Goal: Task Accomplishment & Management: Use online tool/utility

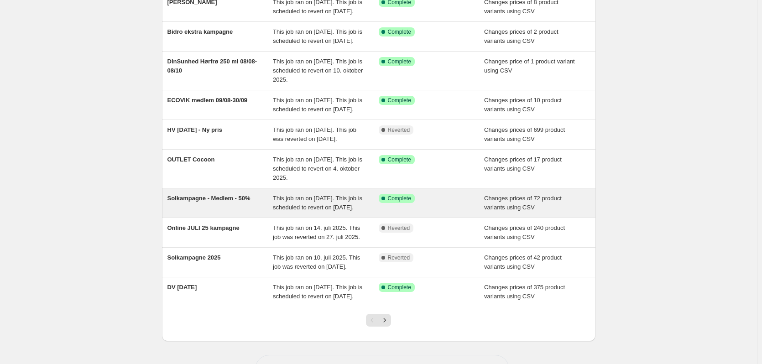
scroll to position [183, 0]
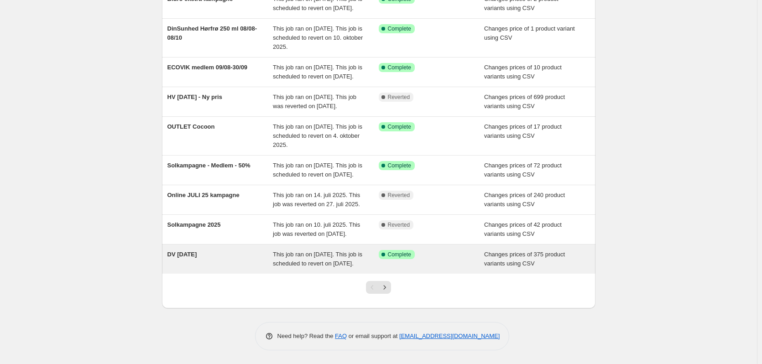
click at [247, 254] on div "DV [DATE]" at bounding box center [221, 259] width 106 height 18
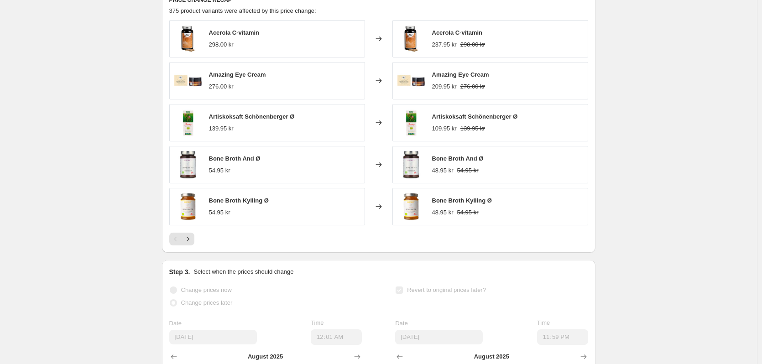
scroll to position [457, 0]
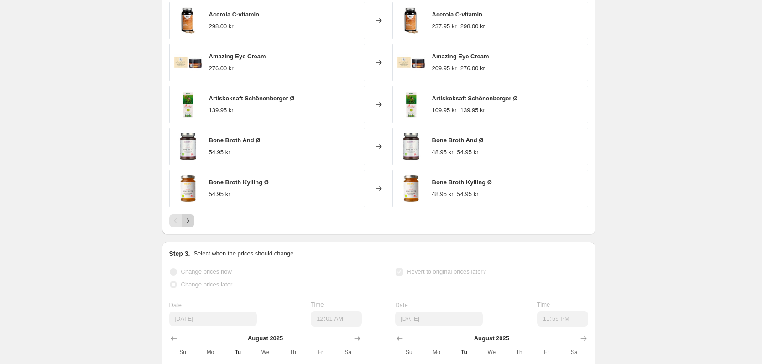
click at [193, 226] on icon "Next" at bounding box center [188, 220] width 9 height 9
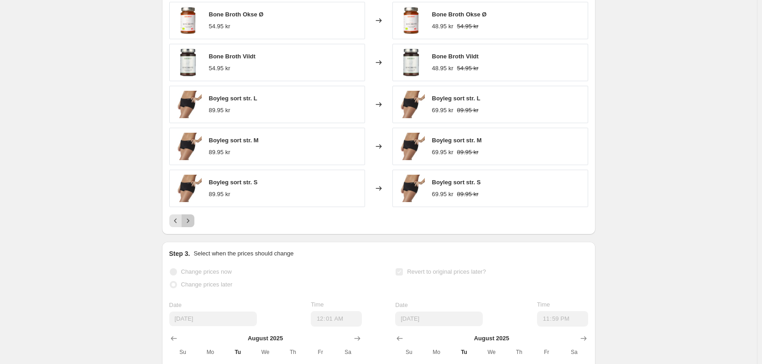
click at [193, 226] on icon "Next" at bounding box center [188, 220] width 9 height 9
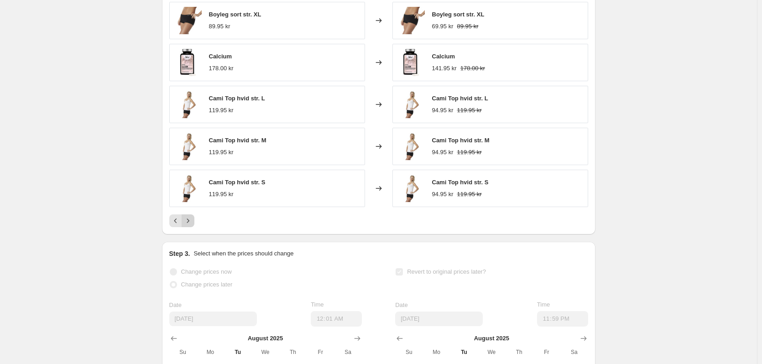
click at [193, 226] on icon "Next" at bounding box center [188, 220] width 9 height 9
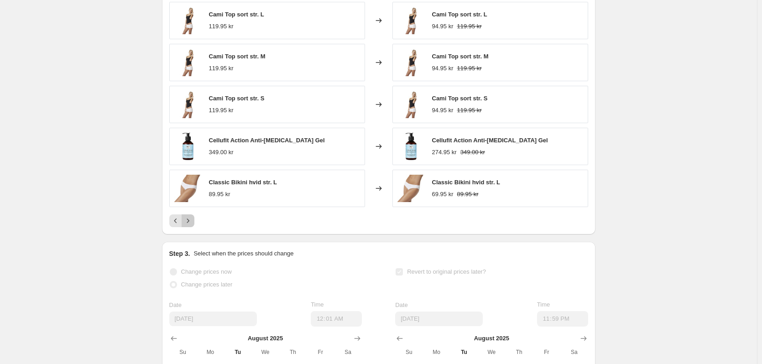
click at [193, 226] on icon "Next" at bounding box center [188, 220] width 9 height 9
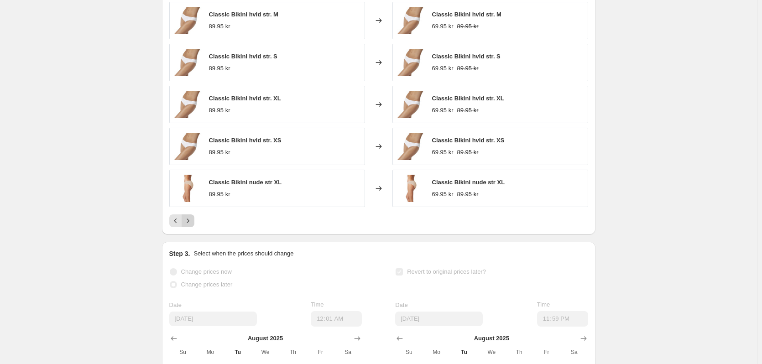
click at [193, 226] on icon "Next" at bounding box center [188, 220] width 9 height 9
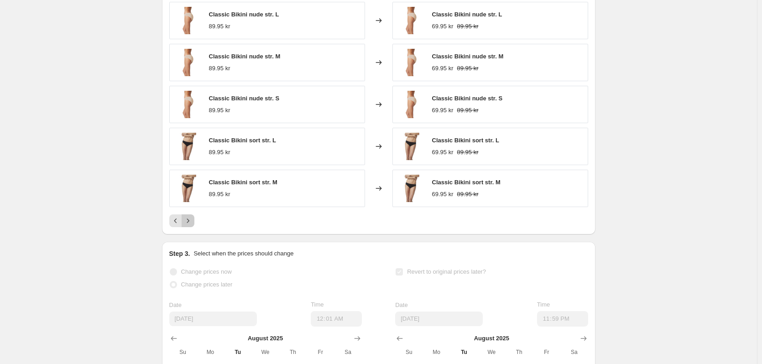
click at [193, 226] on icon "Next" at bounding box center [188, 220] width 9 height 9
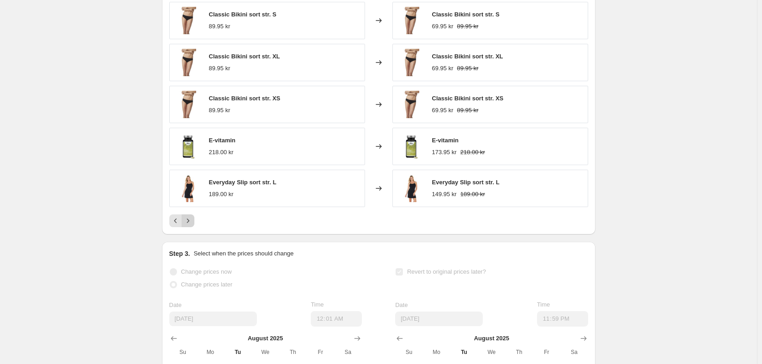
click at [193, 226] on icon "Next" at bounding box center [188, 220] width 9 height 9
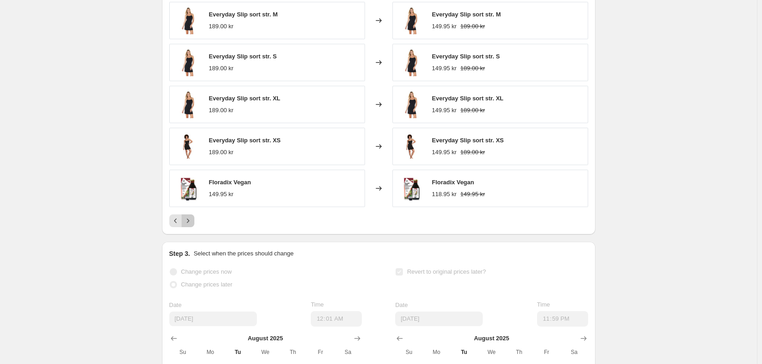
click at [193, 226] on icon "Next" at bounding box center [188, 220] width 9 height 9
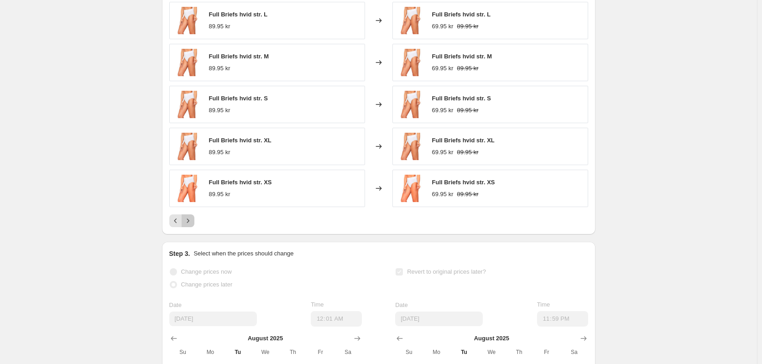
click at [193, 226] on icon "Next" at bounding box center [188, 220] width 9 height 9
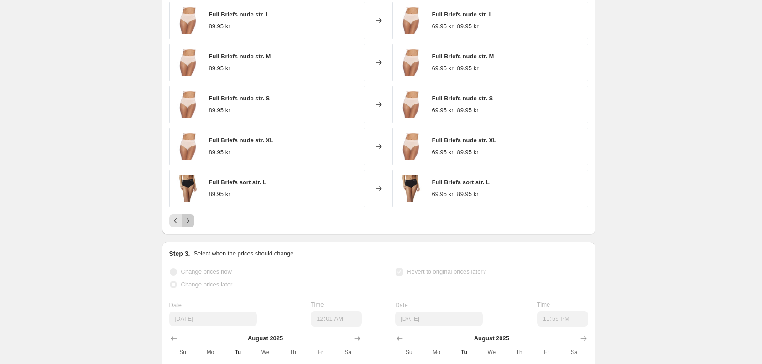
click at [193, 226] on icon "Next" at bounding box center [188, 220] width 9 height 9
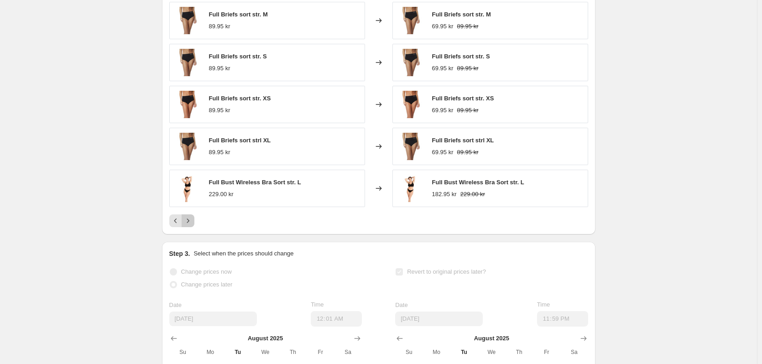
click at [193, 226] on icon "Next" at bounding box center [188, 220] width 9 height 9
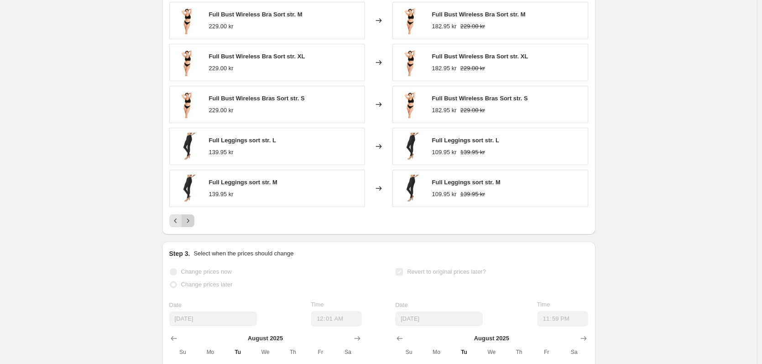
click at [193, 226] on icon "Next" at bounding box center [188, 220] width 9 height 9
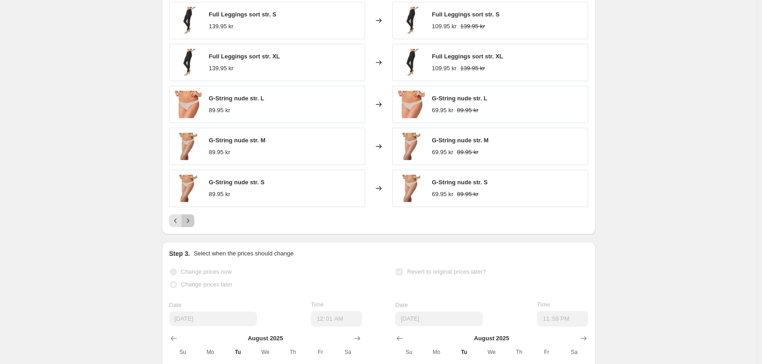
click at [193, 226] on icon "Next" at bounding box center [188, 220] width 9 height 9
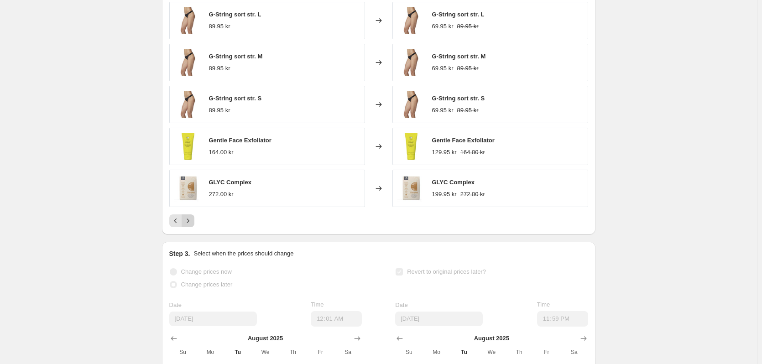
click at [193, 226] on icon "Next" at bounding box center [188, 220] width 9 height 9
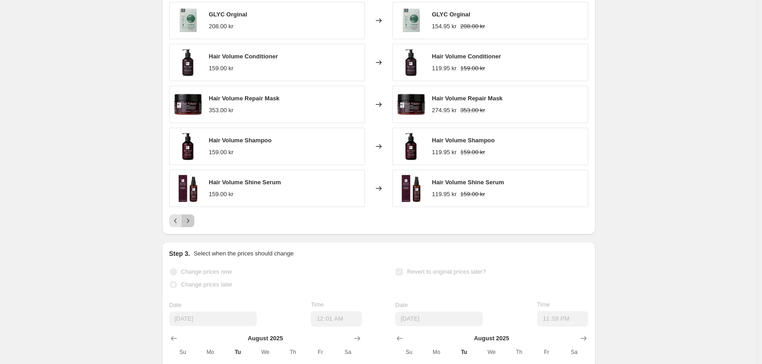
click at [193, 226] on icon "Next" at bounding box center [188, 220] width 9 height 9
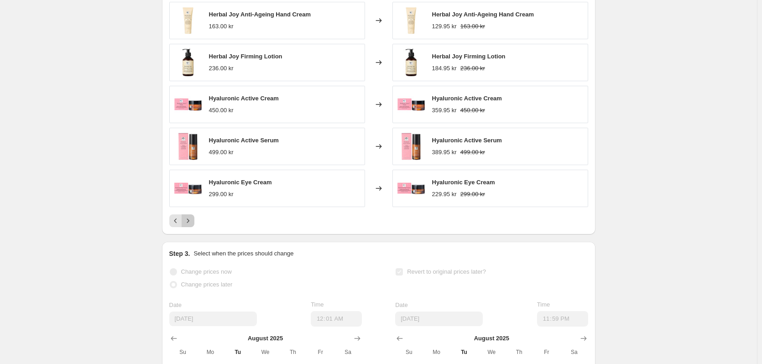
click at [193, 226] on icon "Next" at bounding box center [188, 220] width 9 height 9
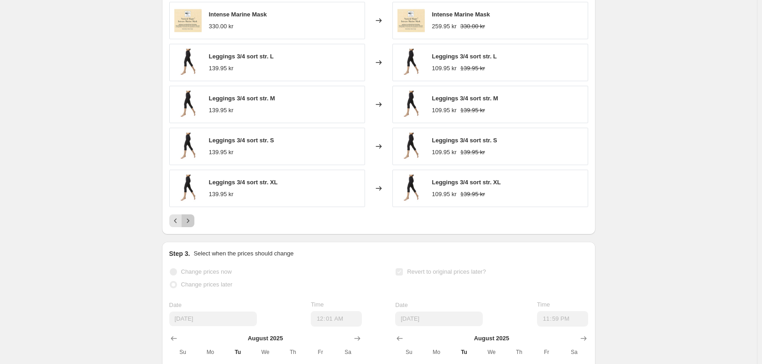
click at [193, 226] on icon "Next" at bounding box center [188, 220] width 9 height 9
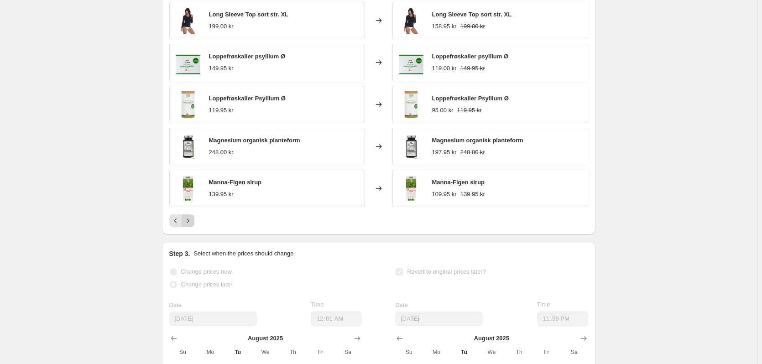
click at [193, 226] on icon "Next" at bounding box center [188, 220] width 9 height 9
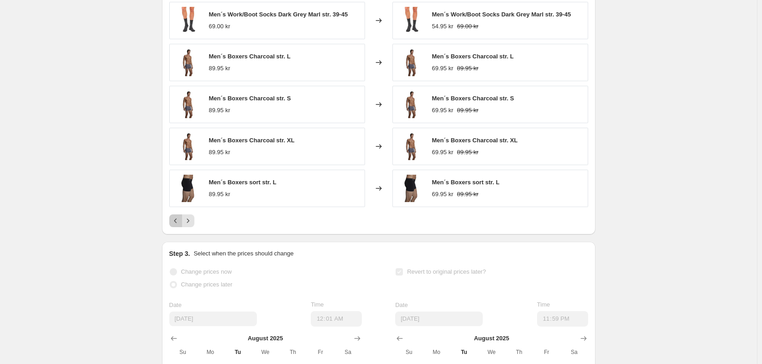
click at [176, 225] on button "Previous" at bounding box center [175, 221] width 13 height 13
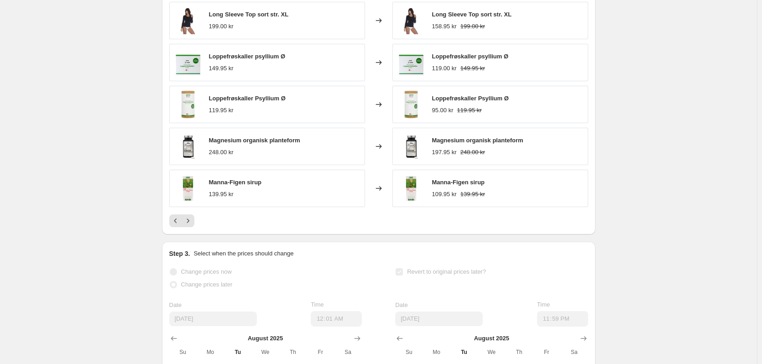
click at [378, 109] on icon at bounding box center [378, 104] width 9 height 9
click at [229, 102] on span "Loppefrøskaller Psyllium Ø" at bounding box center [247, 98] width 77 height 7
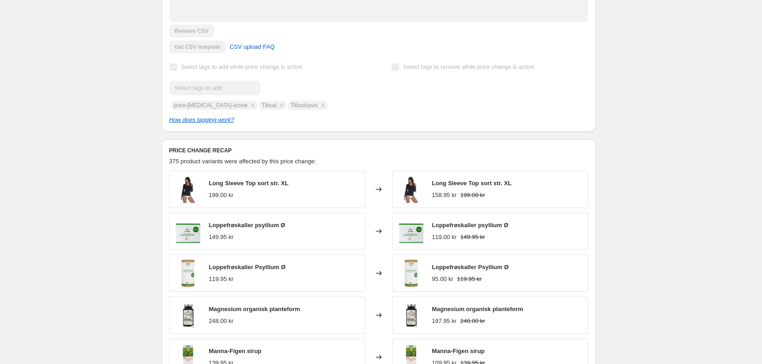
scroll to position [309, 0]
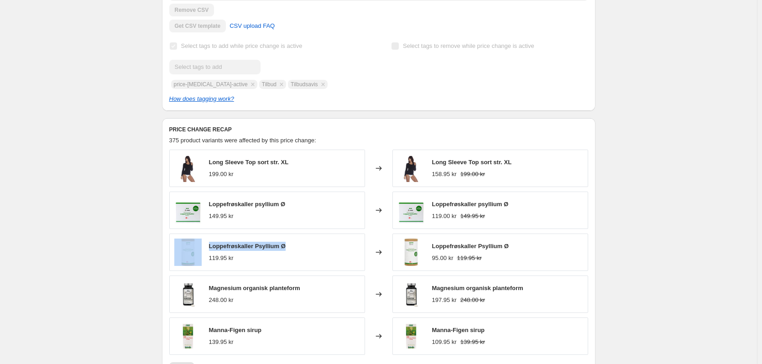
drag, startPoint x: 300, startPoint y: 256, endPoint x: 198, endPoint y: 255, distance: 101.8
click at [198, 255] on div "Loppefrøskaller Psyllium Ø 119.95 kr" at bounding box center [267, 252] width 196 height 37
copy div "Loppefrøskaller Psyllium Ø"
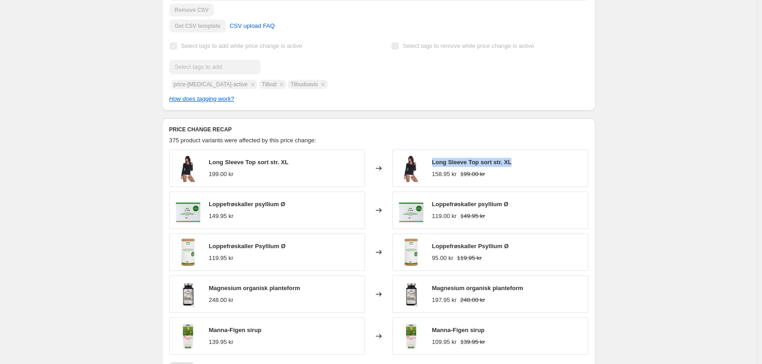
drag, startPoint x: 514, startPoint y: 173, endPoint x: 433, endPoint y: 172, distance: 80.8
click at [433, 172] on div "Long Sleeve Top sort str. XL 158.95 kr 199.00 kr" at bounding box center [491, 168] width 196 height 37
copy span "Long Sleeve Top sort str. XL"
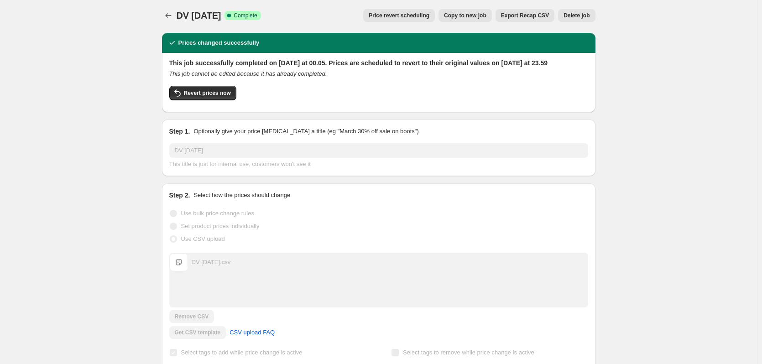
scroll to position [0, 0]
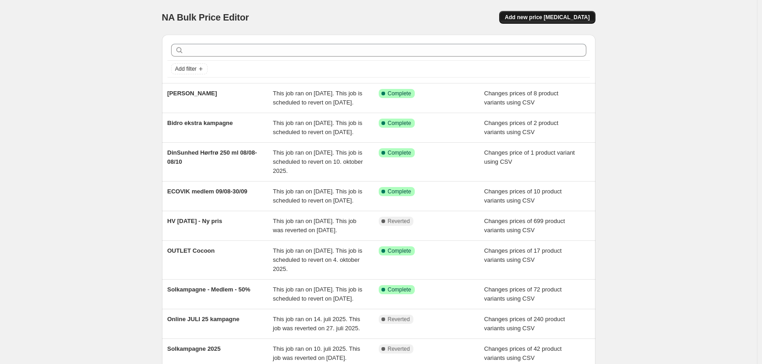
click at [556, 18] on span "Add new price [MEDICAL_DATA]" at bounding box center [547, 17] width 85 height 7
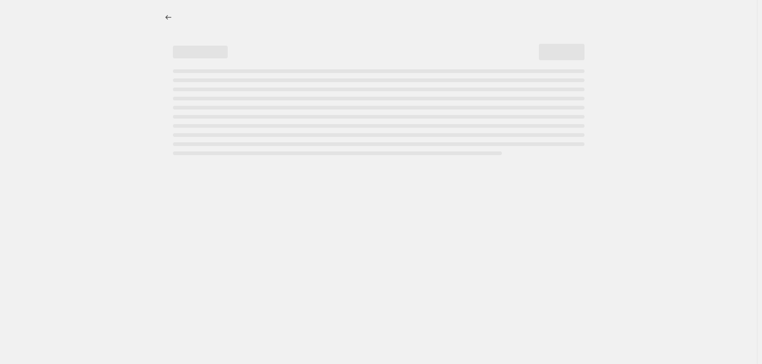
select select "percentage"
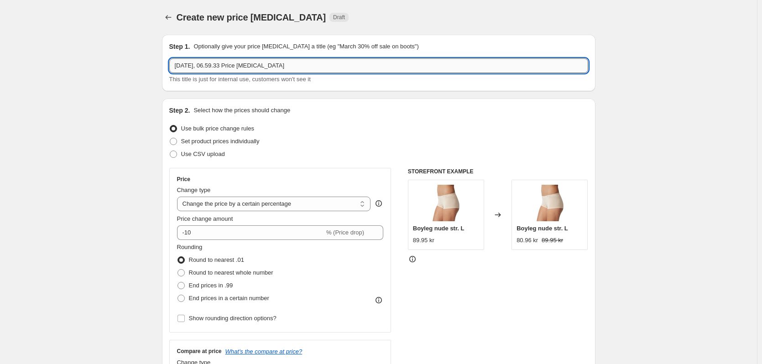
click at [249, 68] on input "[DATE], 06.59.33 Price [MEDICAL_DATA]" at bounding box center [378, 65] width 419 height 15
type input "Loppefrø prisrettelse"
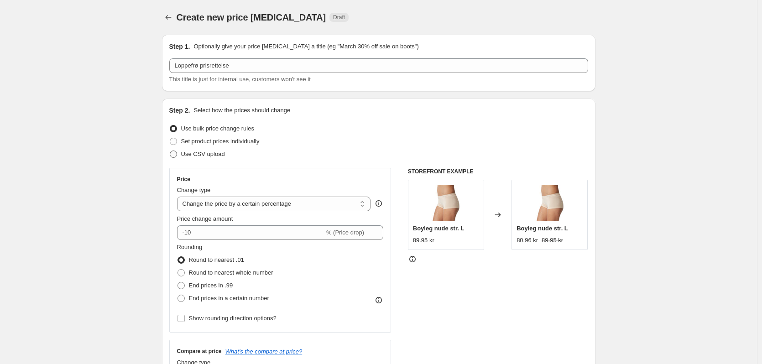
click at [221, 156] on span "Use CSV upload" at bounding box center [203, 154] width 44 height 7
click at [170, 151] on input "Use CSV upload" at bounding box center [170, 151] width 0 height 0
radio input "true"
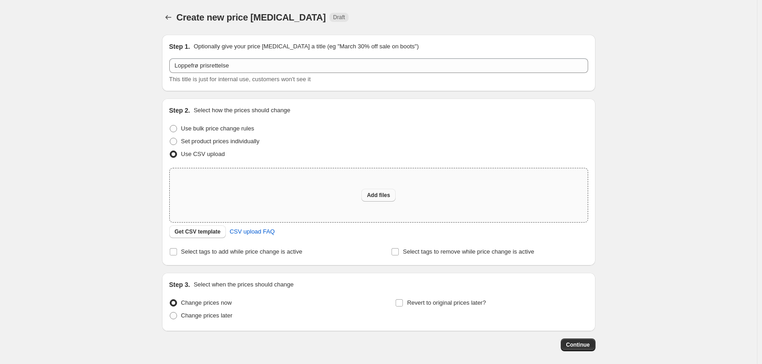
click at [396, 199] on button "Add files" at bounding box center [379, 195] width 34 height 13
type input "C:\fakepath\Loppefrø_prisrettelse.csv"
click at [390, 197] on span "Add files" at bounding box center [378, 195] width 23 height 7
type input "C:\fakepath\Loppefrø_prisrettelse.csv"
click at [387, 189] on button "Add files" at bounding box center [379, 195] width 34 height 13
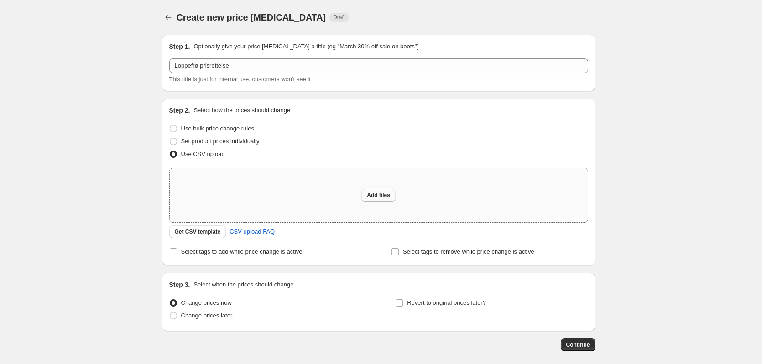
type input "C:\fakepath\Loppefrø_prisrettelse.csv"
click at [390, 192] on button "Add files" at bounding box center [379, 195] width 34 height 13
type input "C:\fakepath\Loppefrø_prisrettelse_v2.csv"
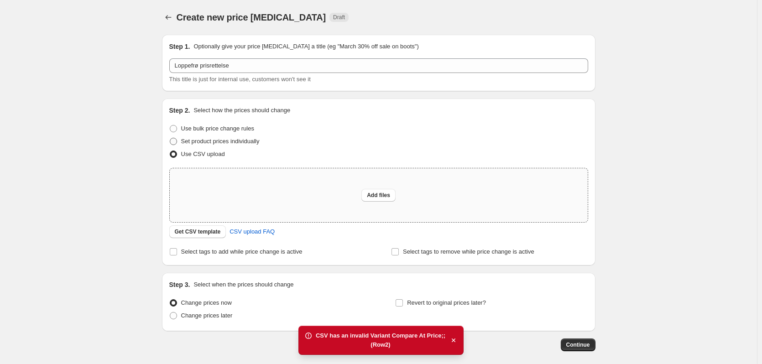
click at [248, 143] on span "Set product prices individually" at bounding box center [220, 141] width 79 height 7
click at [170, 138] on input "Set product prices individually" at bounding box center [170, 138] width 0 height 0
radio input "true"
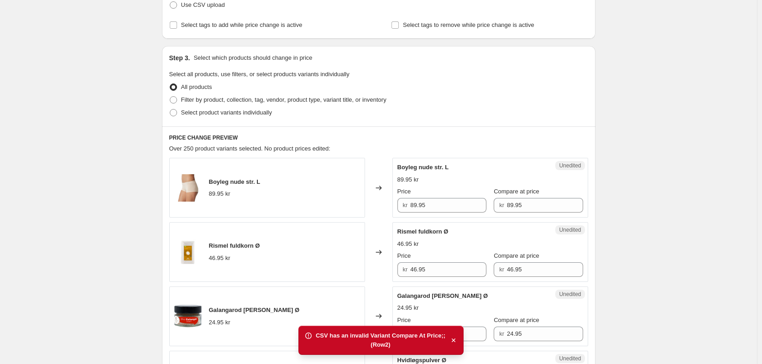
scroll to position [183, 0]
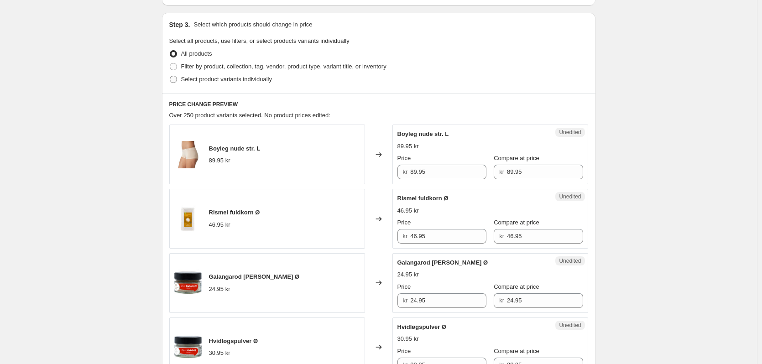
click at [219, 81] on span "Select product variants individually" at bounding box center [226, 79] width 91 height 7
click at [170, 76] on input "Select product variants individually" at bounding box center [170, 76] width 0 height 0
radio input "true"
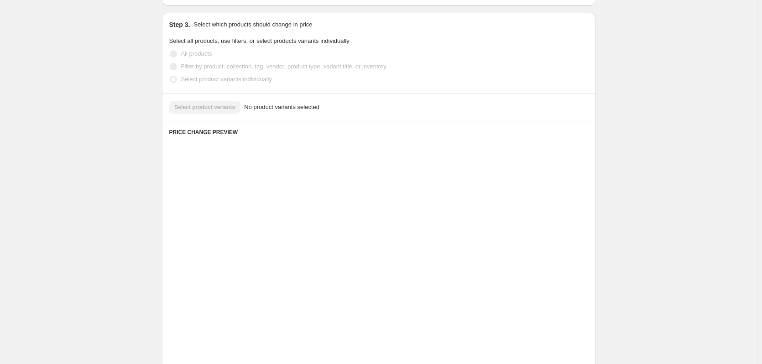
scroll to position [115, 0]
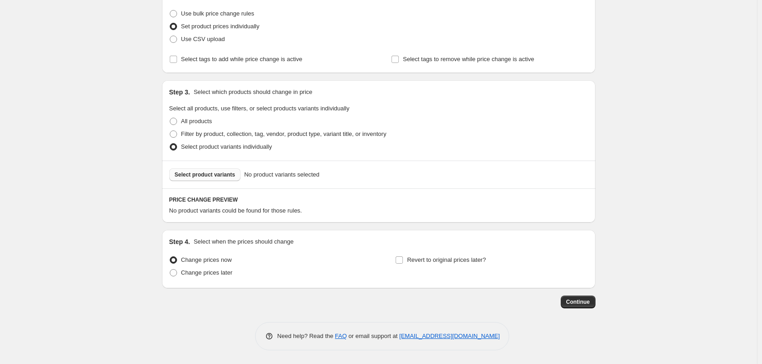
click at [220, 174] on span "Select product variants" at bounding box center [205, 174] width 61 height 7
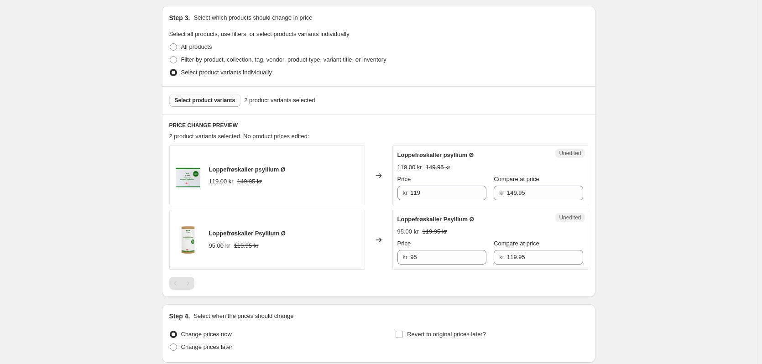
scroll to position [206, 0]
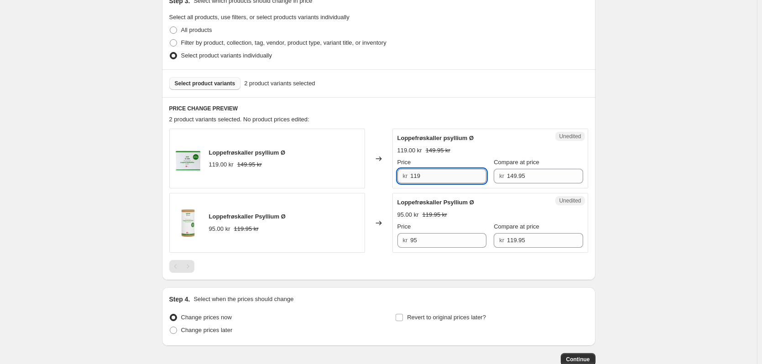
click at [430, 176] on input "119" at bounding box center [448, 176] width 76 height 15
drag, startPoint x: 436, startPoint y: 175, endPoint x: 416, endPoint y: 174, distance: 19.2
click at [416, 174] on input "89.95" at bounding box center [448, 176] width 76 height 15
click at [418, 171] on input "89.95" at bounding box center [448, 176] width 76 height 15
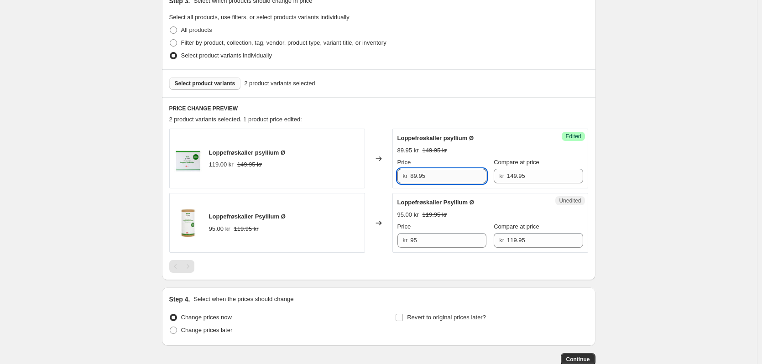
click at [418, 171] on input "89.95" at bounding box center [448, 176] width 76 height 15
type input "114.95"
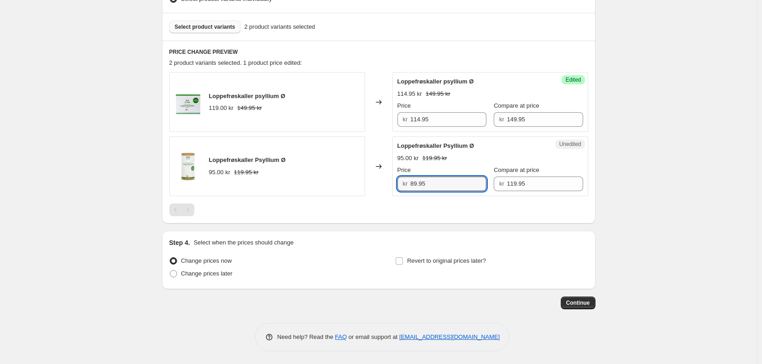
scroll to position [264, 0]
type input "89.95"
click at [462, 257] on span "Revert to original prices later?" at bounding box center [446, 260] width 79 height 7
click at [403, 257] on input "Revert to original prices later?" at bounding box center [399, 260] width 7 height 7
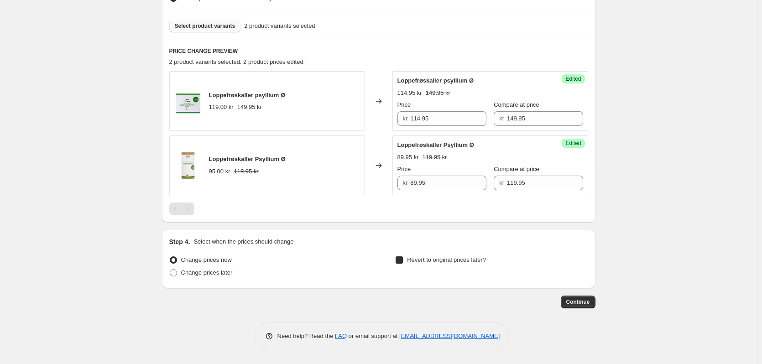
checkbox input "true"
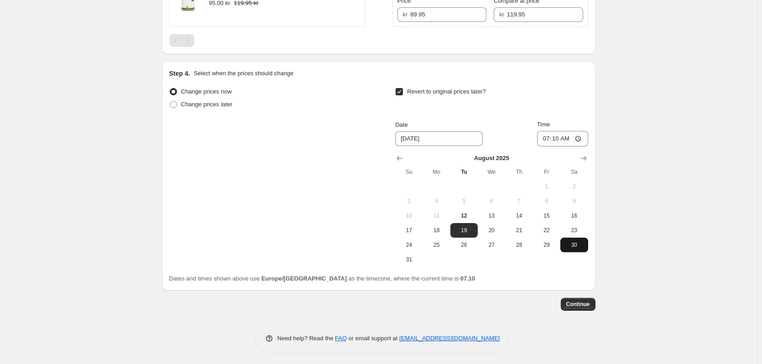
scroll to position [435, 0]
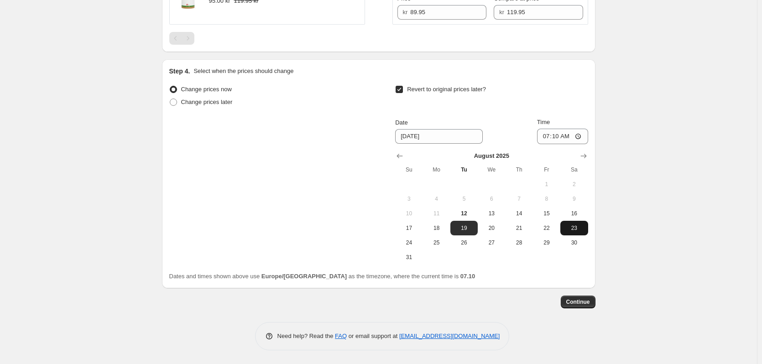
click at [573, 229] on span "23" at bounding box center [574, 228] width 20 height 7
click at [411, 246] on span "24" at bounding box center [409, 242] width 20 height 7
type input "[DATE]"
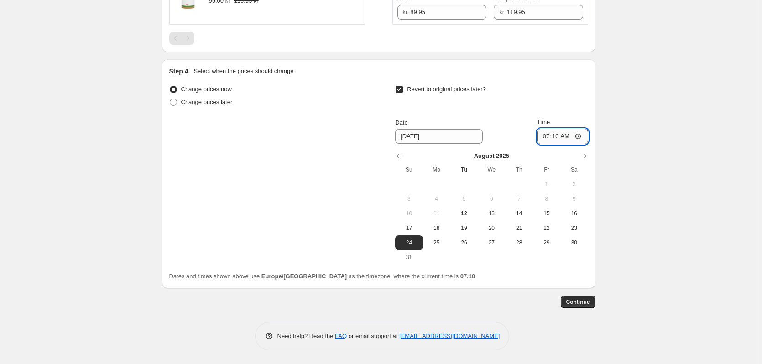
click at [563, 137] on input "07:10" at bounding box center [562, 137] width 51 height 16
type input "23:59"
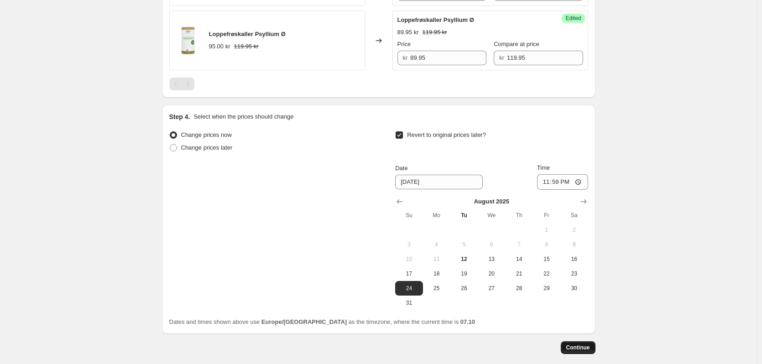
click at [579, 349] on span "Continue" at bounding box center [579, 347] width 24 height 7
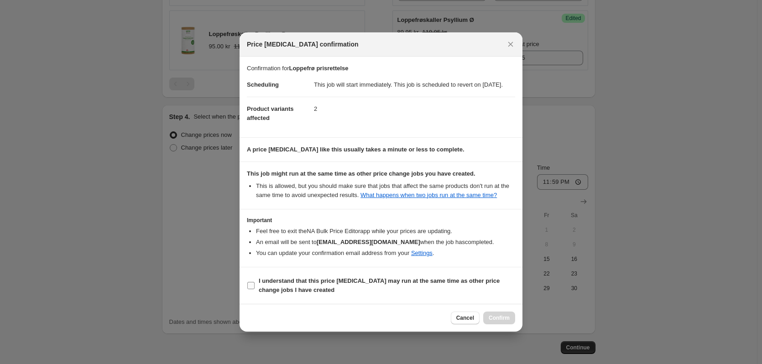
click at [264, 294] on b "I understand that this price [MEDICAL_DATA] may run at the same time as other p…" at bounding box center [379, 286] width 241 height 16
click at [255, 289] on input "I understand that this price [MEDICAL_DATA] may run at the same time as other p…" at bounding box center [250, 285] width 7 height 7
checkbox input "true"
click at [504, 322] on span "Confirm" at bounding box center [499, 318] width 21 height 7
